Goal: Navigation & Orientation: Find specific page/section

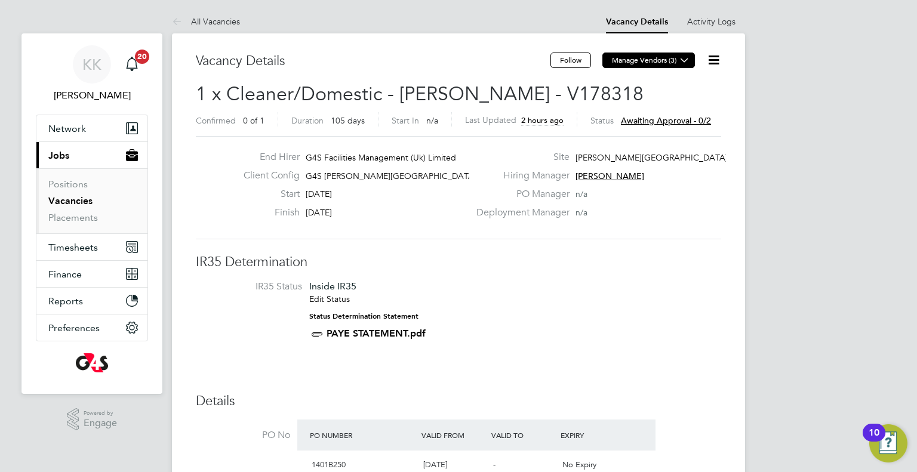
click at [688, 60] on icon at bounding box center [684, 60] width 9 height 9
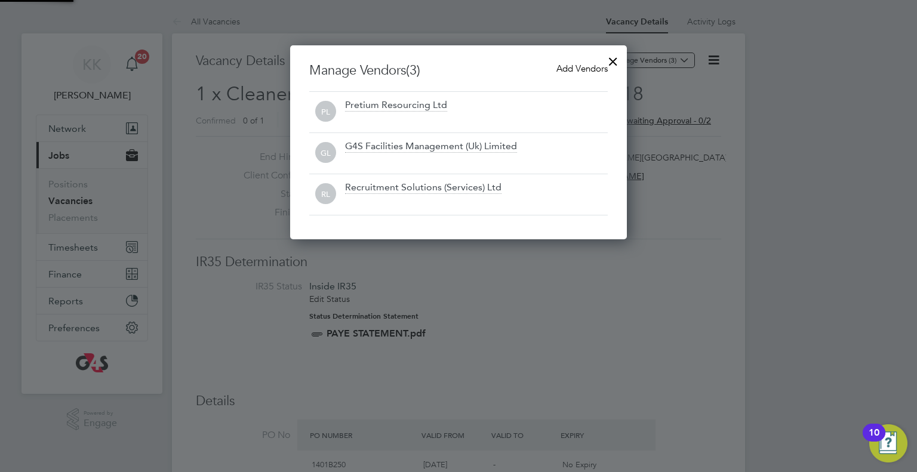
scroll to position [193, 337]
click at [803, 72] on div at bounding box center [458, 236] width 917 height 472
click at [498, 11] on div at bounding box center [458, 236] width 917 height 472
click at [236, 250] on div at bounding box center [458, 236] width 917 height 472
click at [241, 205] on div at bounding box center [458, 236] width 917 height 472
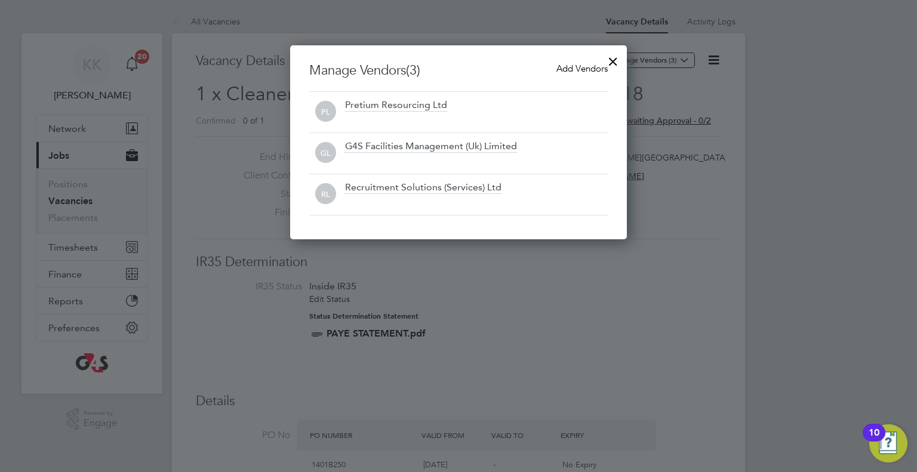
click at [610, 60] on div at bounding box center [612, 58] width 21 height 21
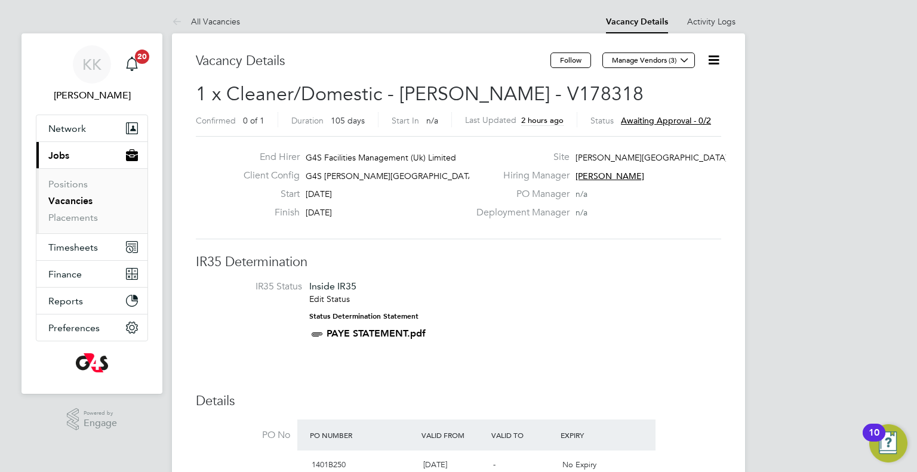
click at [60, 200] on link "Vacancies" at bounding box center [70, 200] width 44 height 11
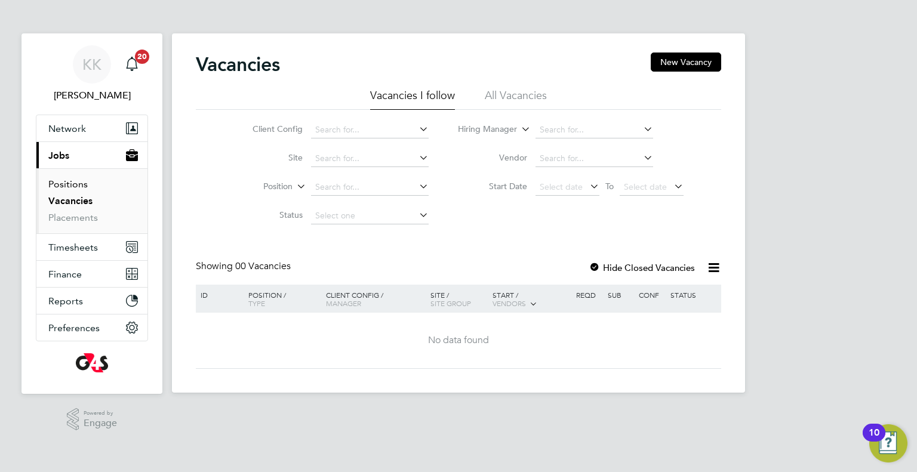
click at [72, 184] on link "Positions" at bounding box center [67, 183] width 39 height 11
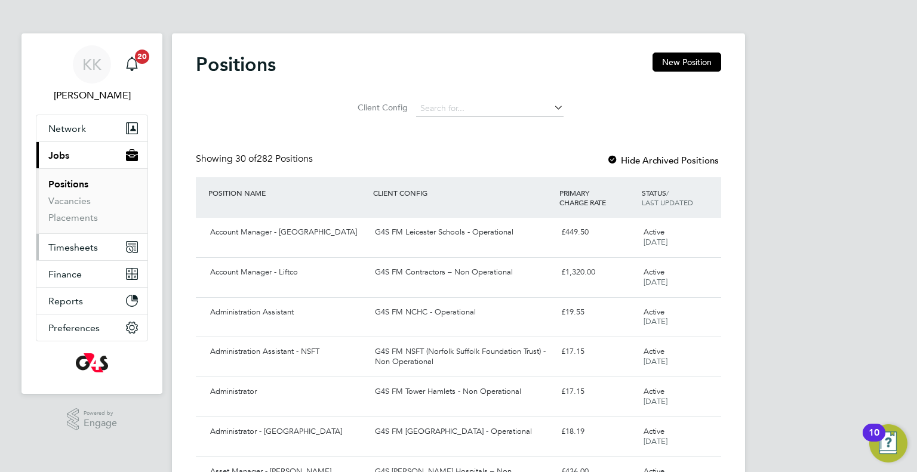
click at [84, 244] on span "Timesheets" at bounding box center [73, 247] width 50 height 11
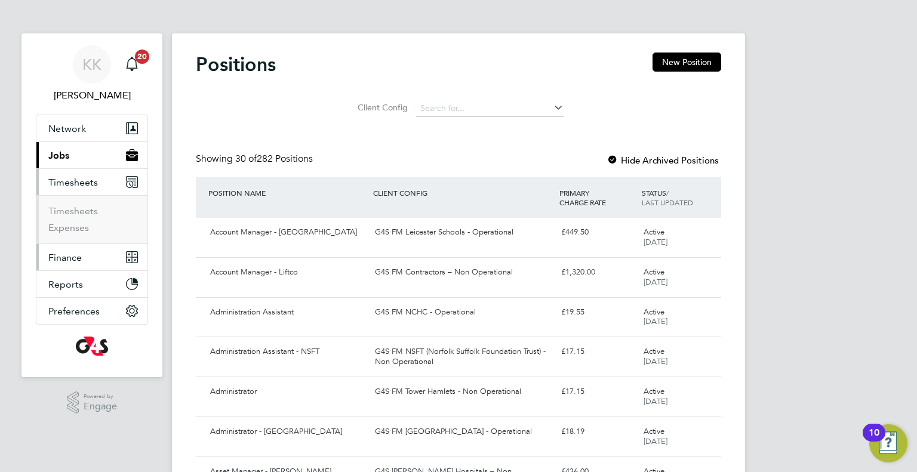
click at [75, 259] on span "Finance" at bounding box center [64, 257] width 33 height 11
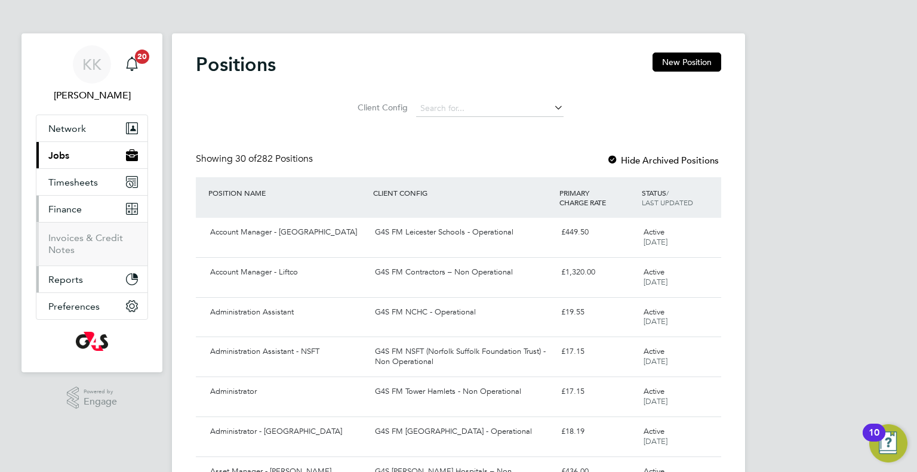
click at [75, 274] on span "Reports" at bounding box center [65, 279] width 35 height 11
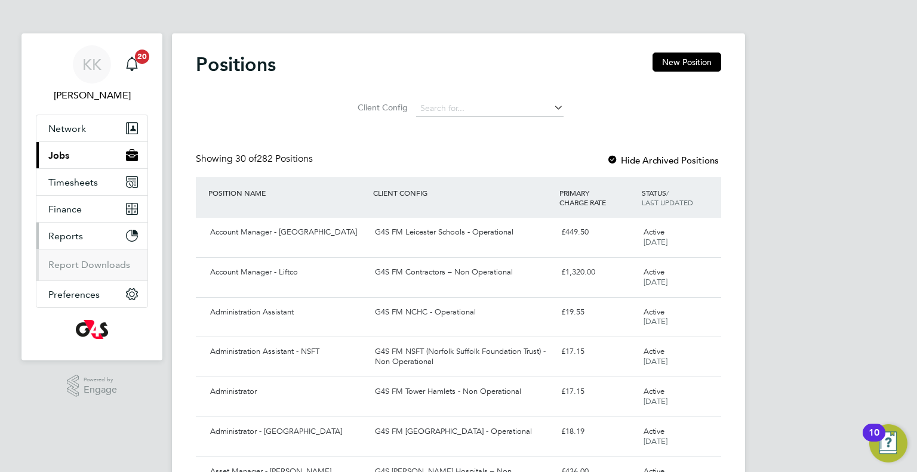
click at [65, 158] on span "Jobs" at bounding box center [58, 155] width 21 height 11
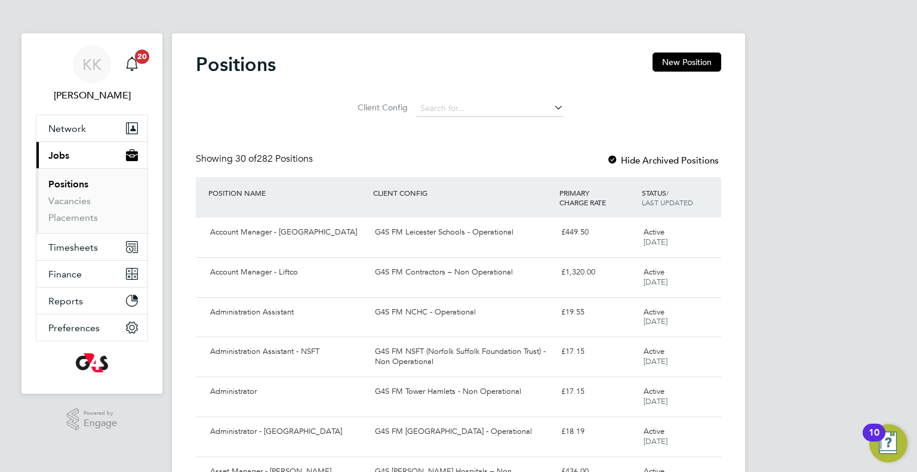
click at [67, 154] on span "Jobs" at bounding box center [58, 155] width 21 height 11
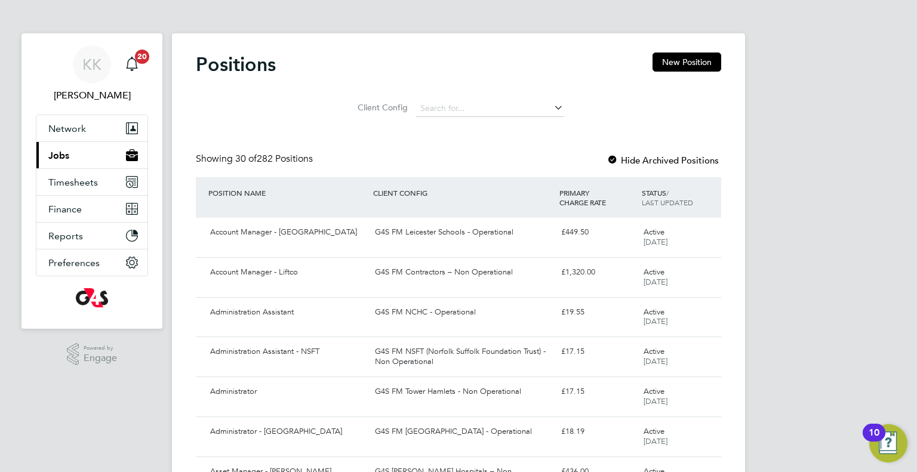
click at [62, 159] on span "Jobs" at bounding box center [58, 155] width 21 height 11
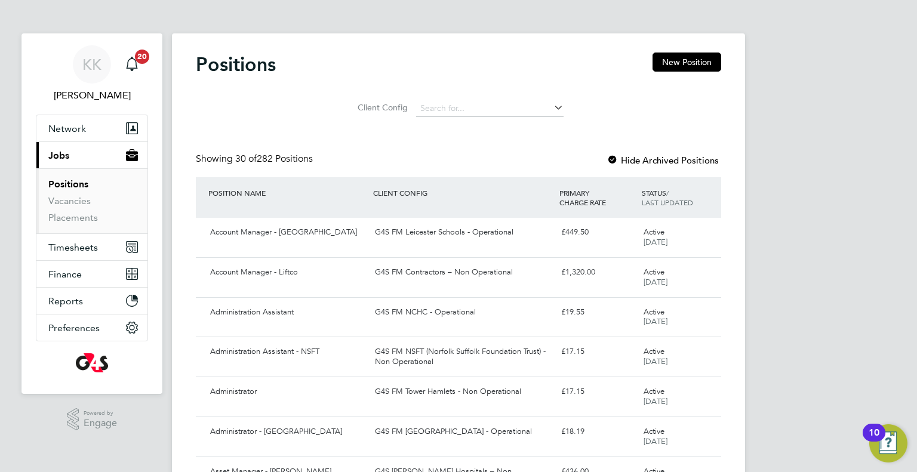
click at [63, 179] on link "Positions" at bounding box center [68, 183] width 40 height 11
click at [71, 201] on link "Vacancies" at bounding box center [69, 200] width 42 height 11
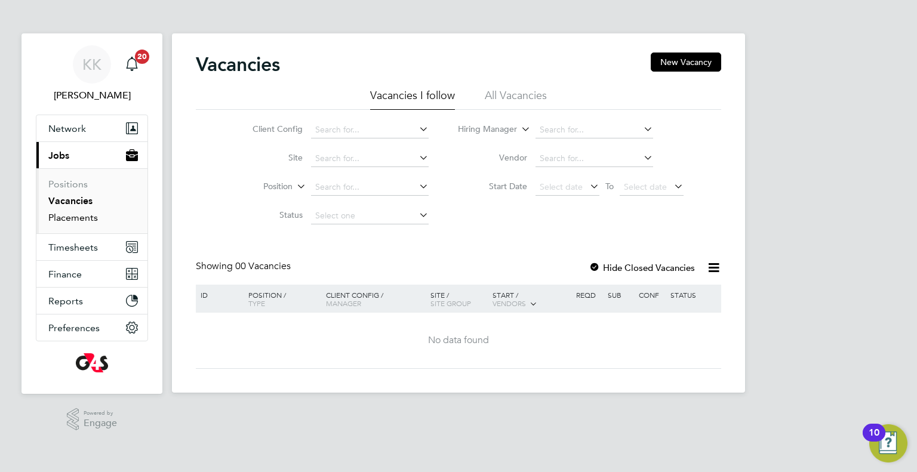
click at [71, 212] on link "Placements" at bounding box center [73, 217] width 50 height 11
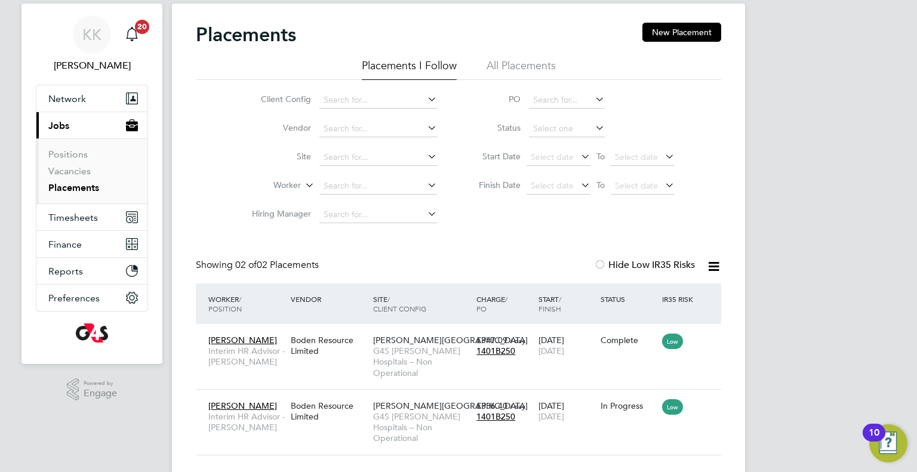
scroll to position [32, 0]
